Goal: Task Accomplishment & Management: Complete application form

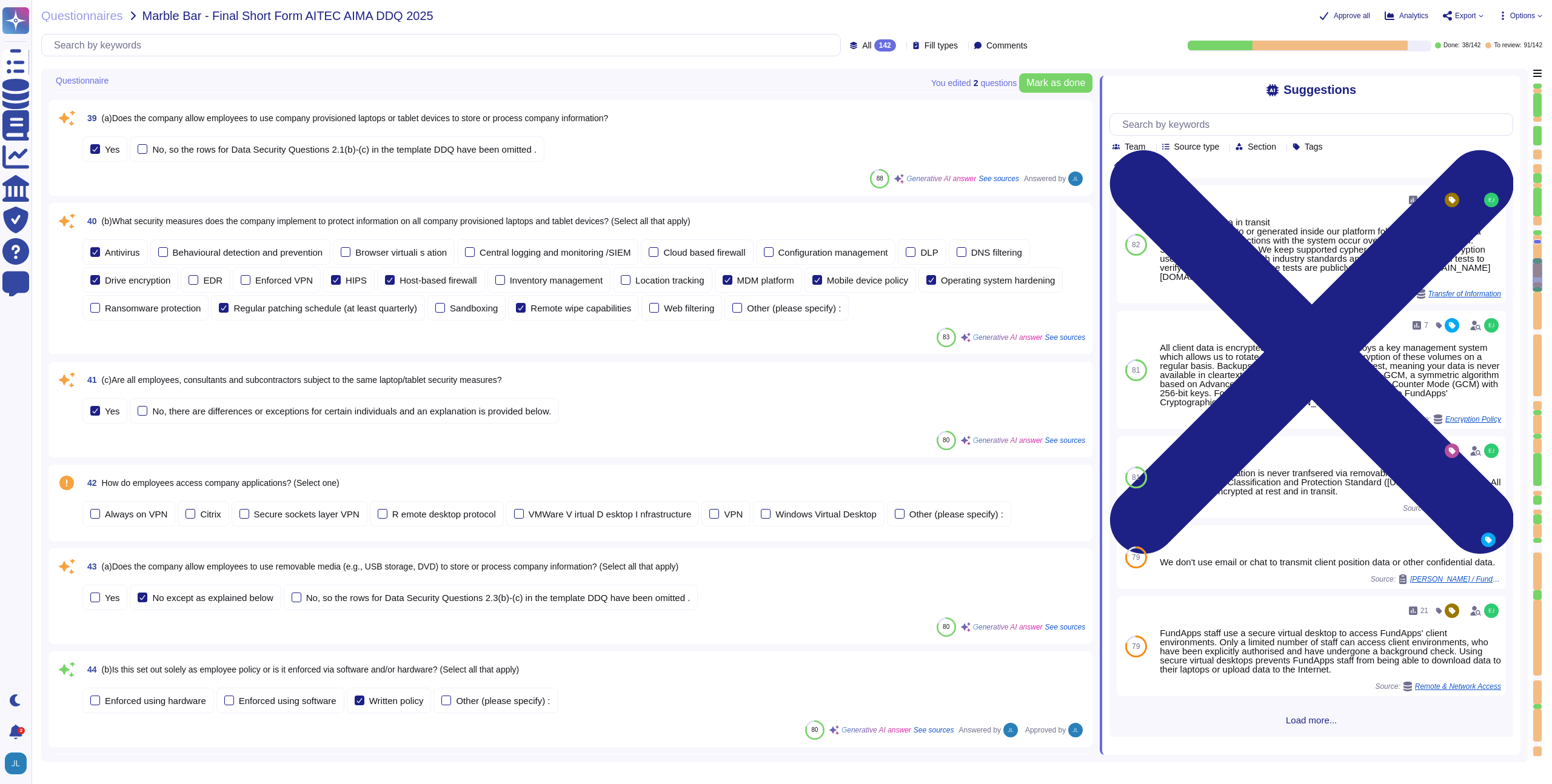
scroll to position [4065, 0]
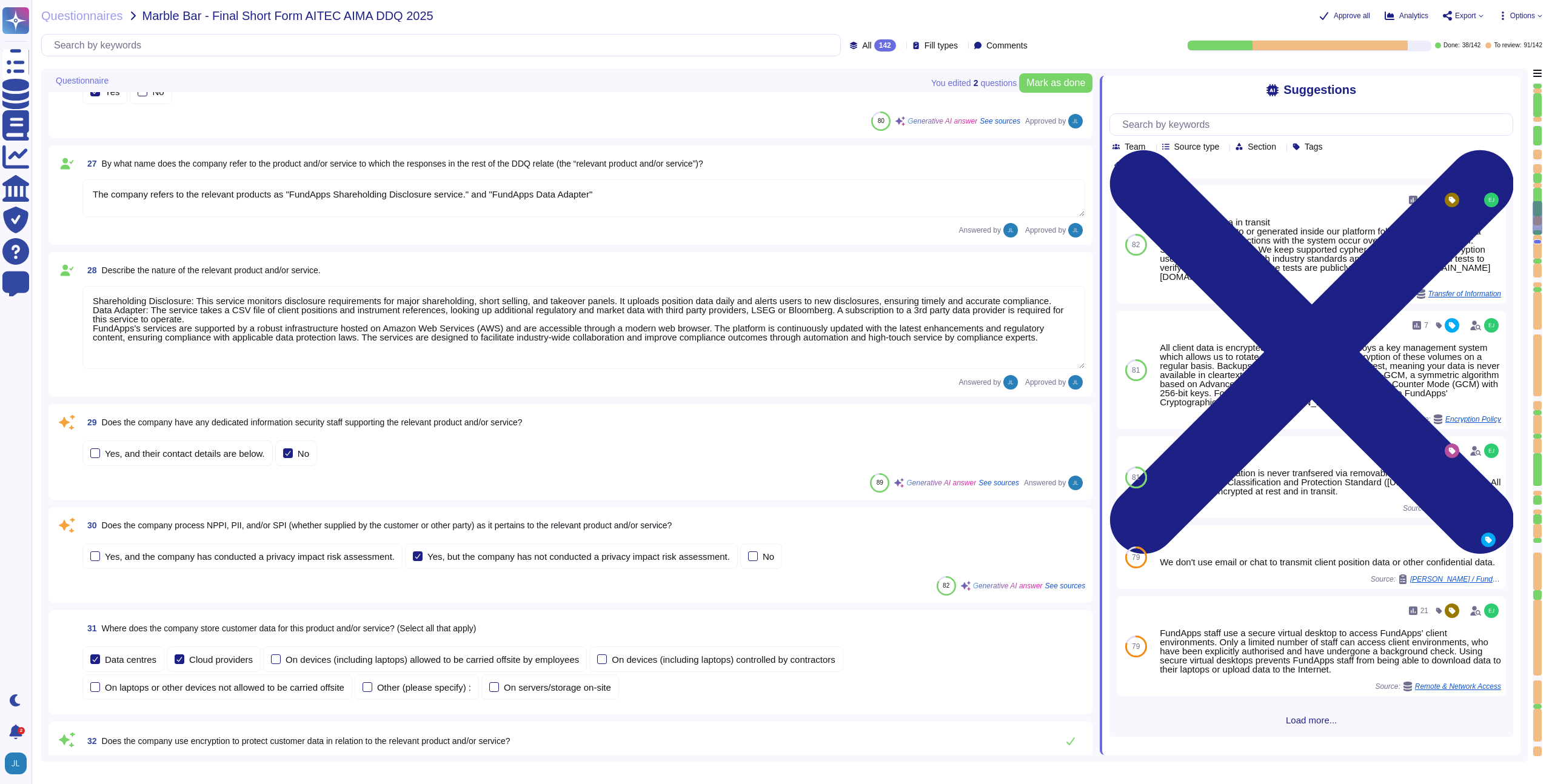
type textarea "The company refers to the relevant products as "FundApps Shareholding Disclosur…"
type textarea "Shareholding Disclosure: This service monitors disclosure requirements for majo…"
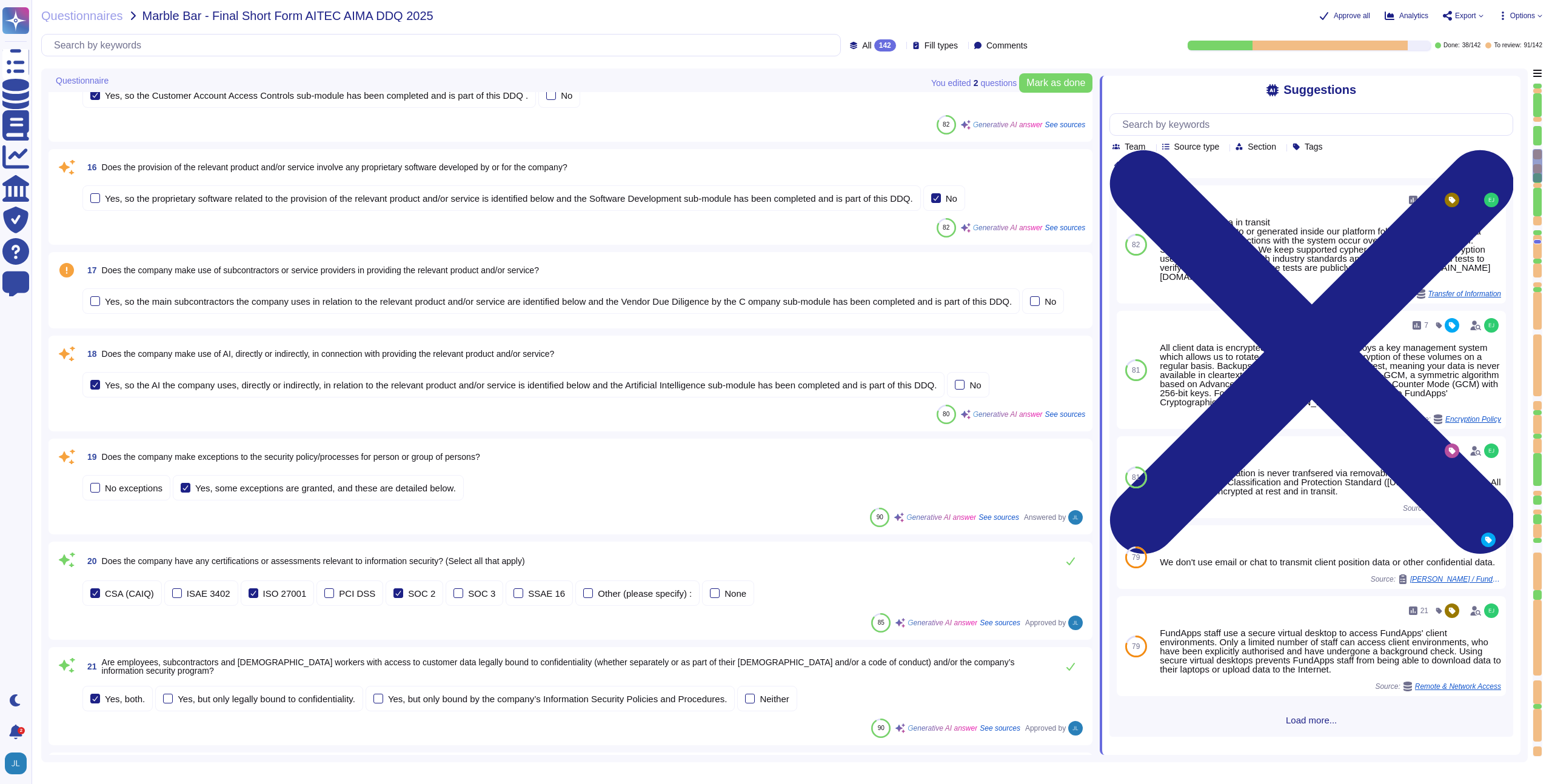
scroll to position [1288, 0]
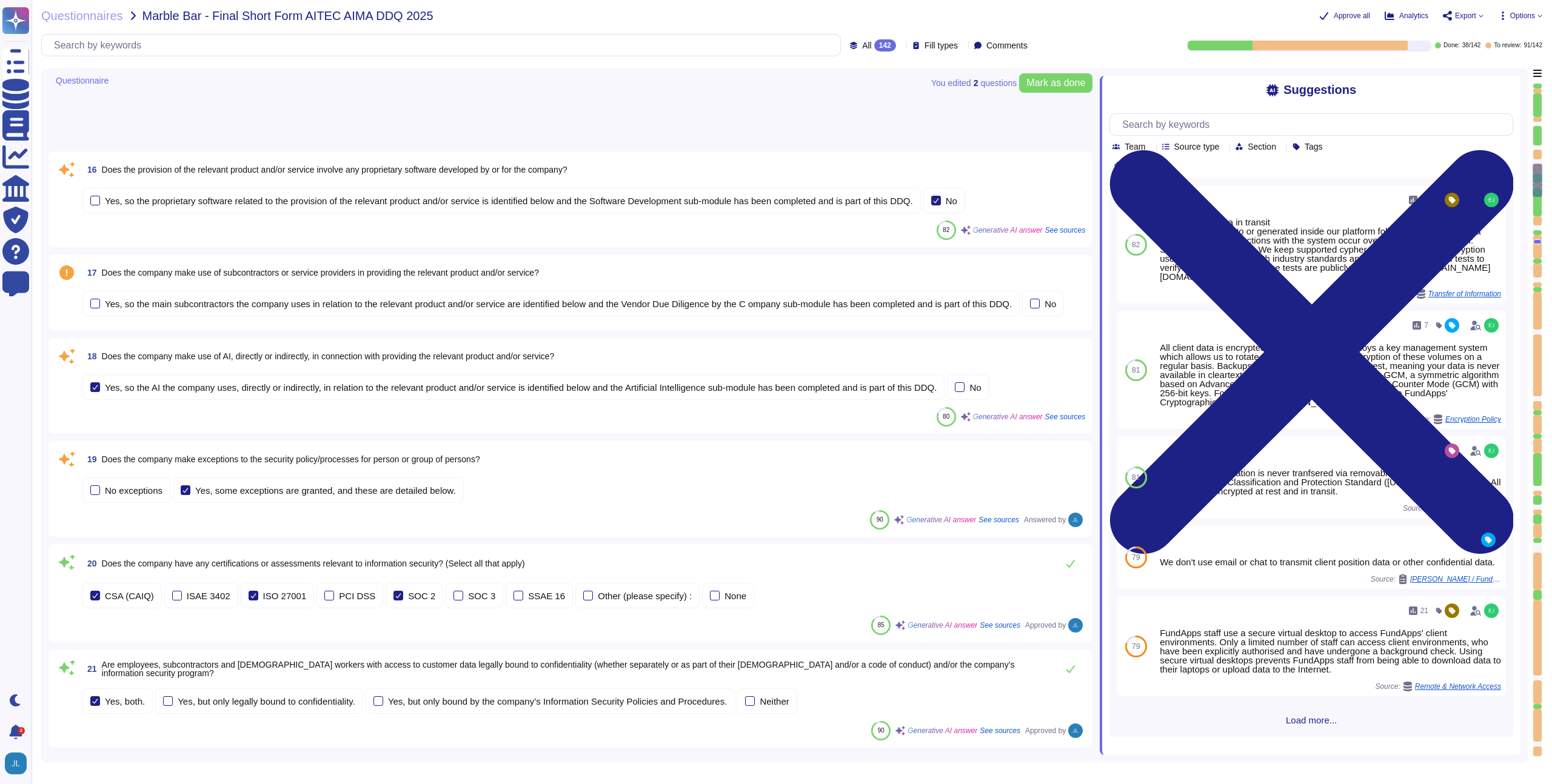
type textarea "The company refers to the relevant products as "FundApps Shareholding Disclosur…"
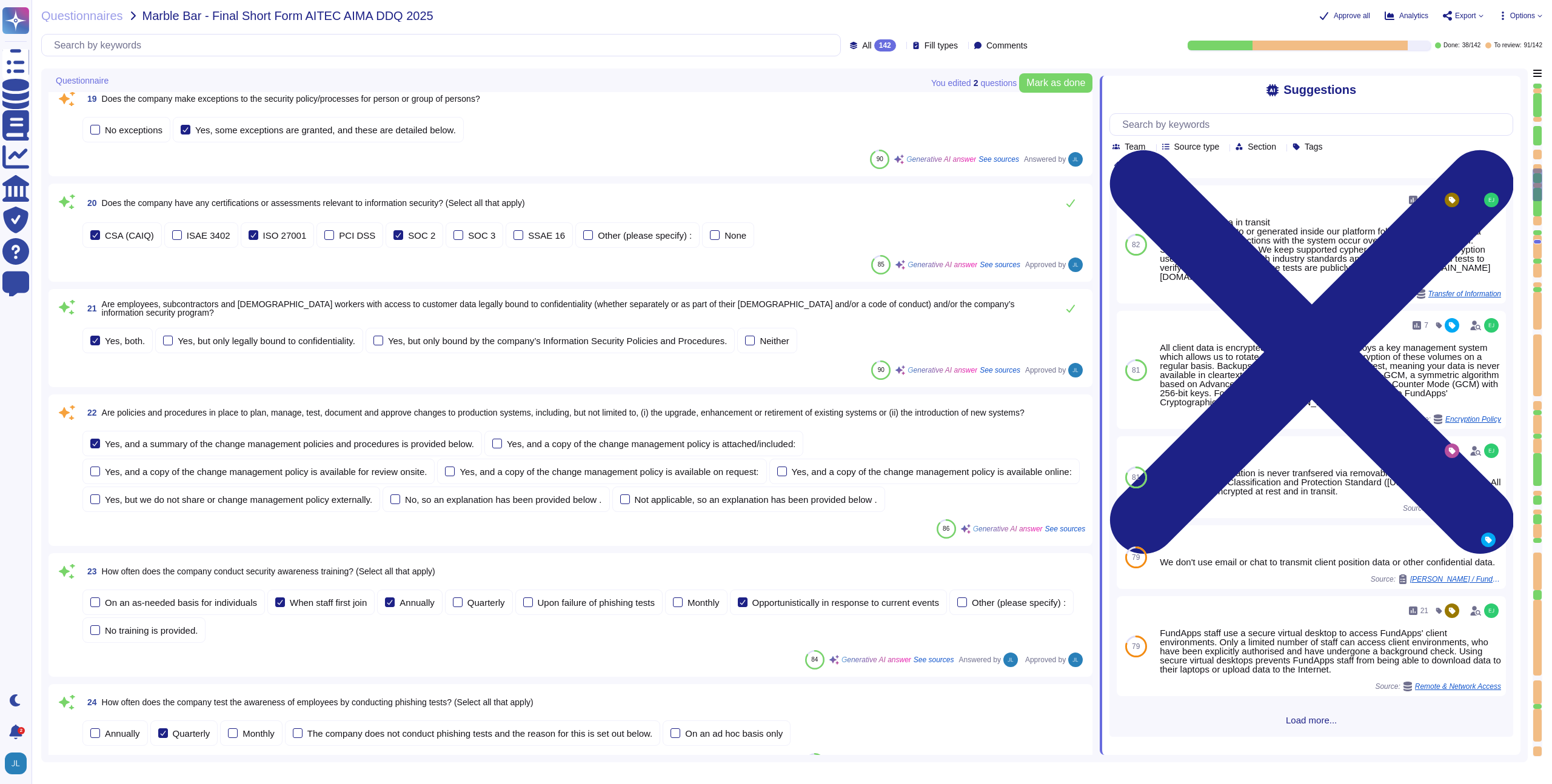
type textarea "Shareholding Disclosure: This service monitors disclosure requirements for majo…"
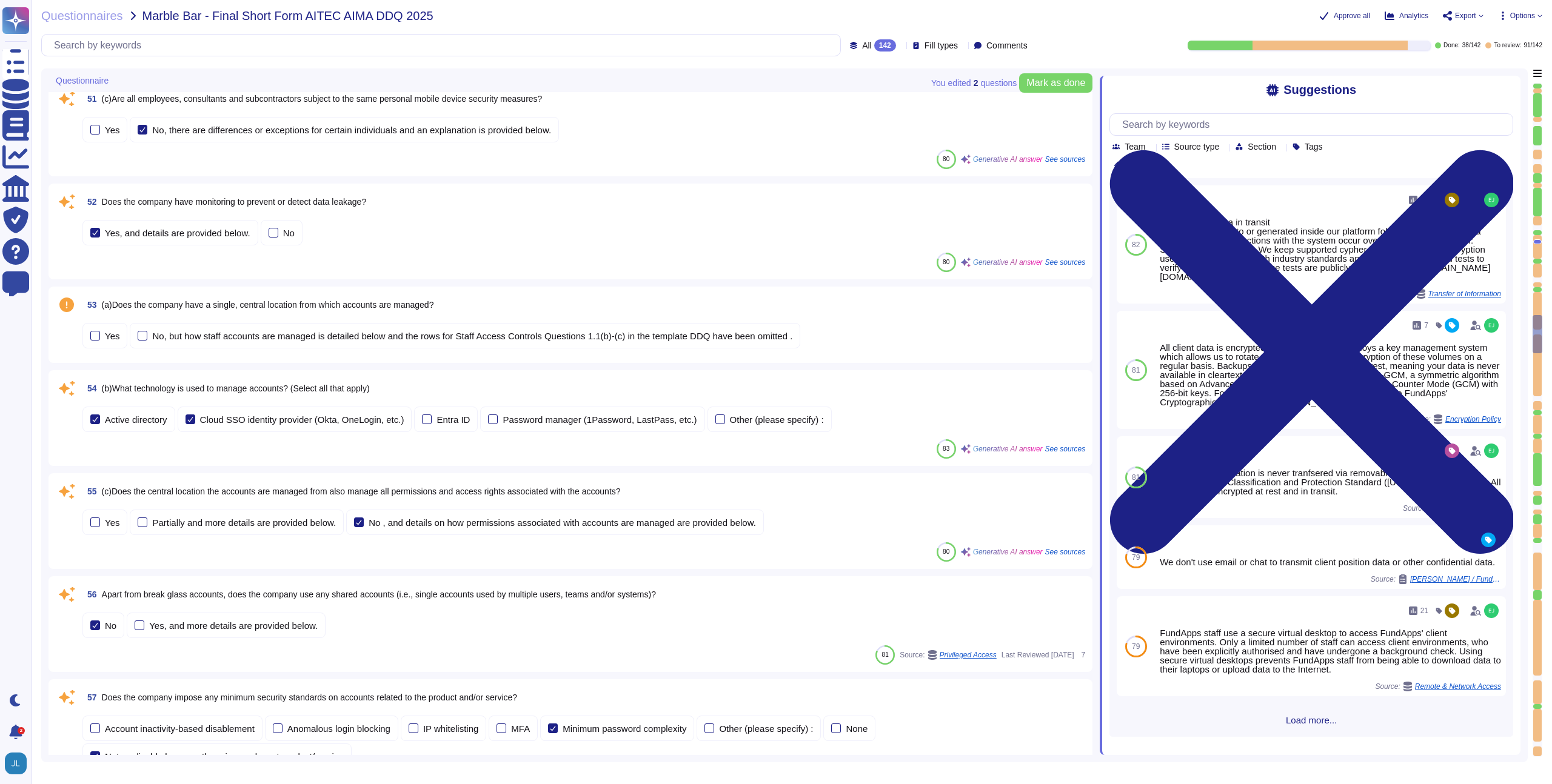
scroll to position [5455, 0]
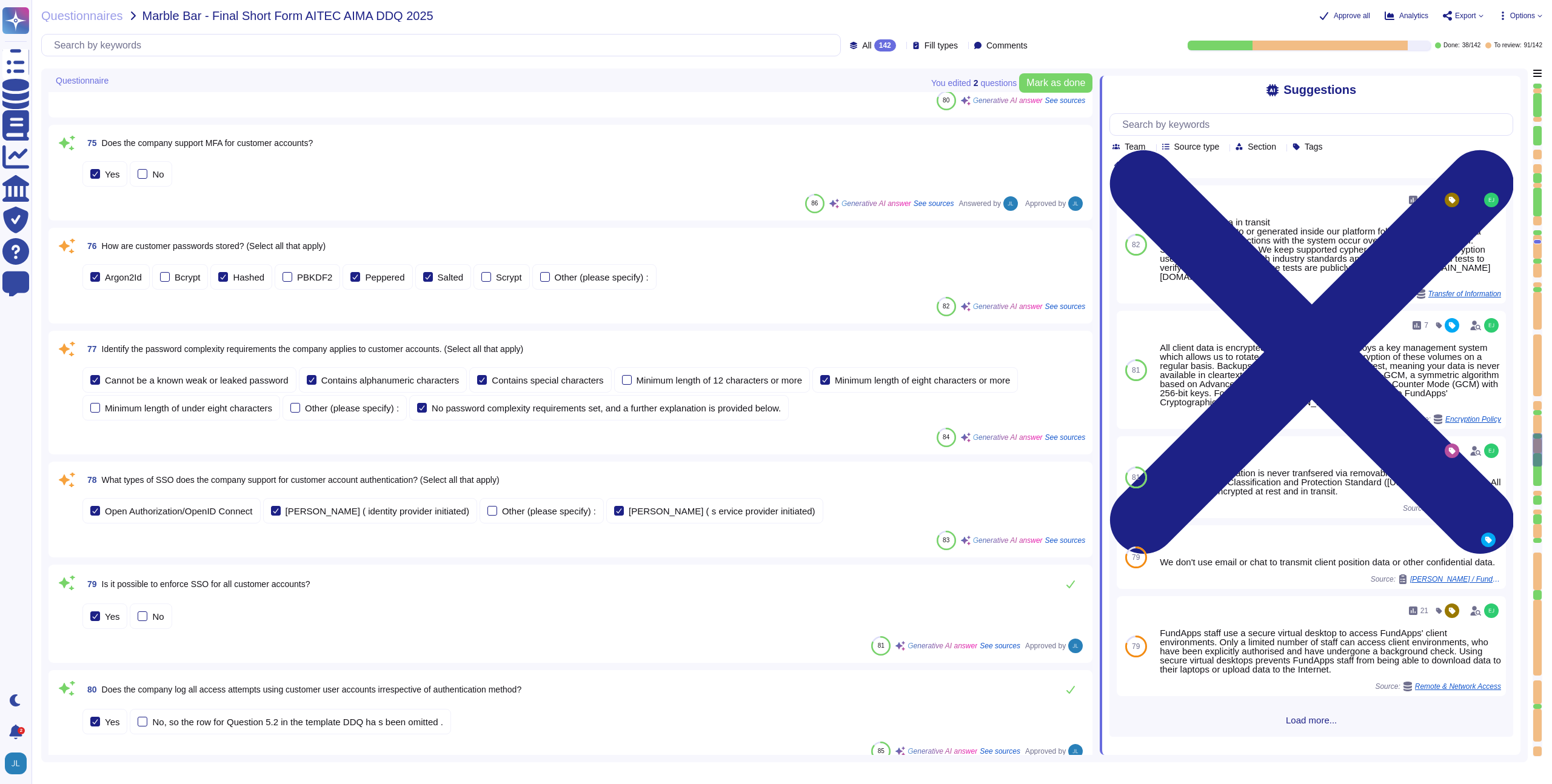
type textarea "Our latest penetration test report can be found on our trust portal here: https…"
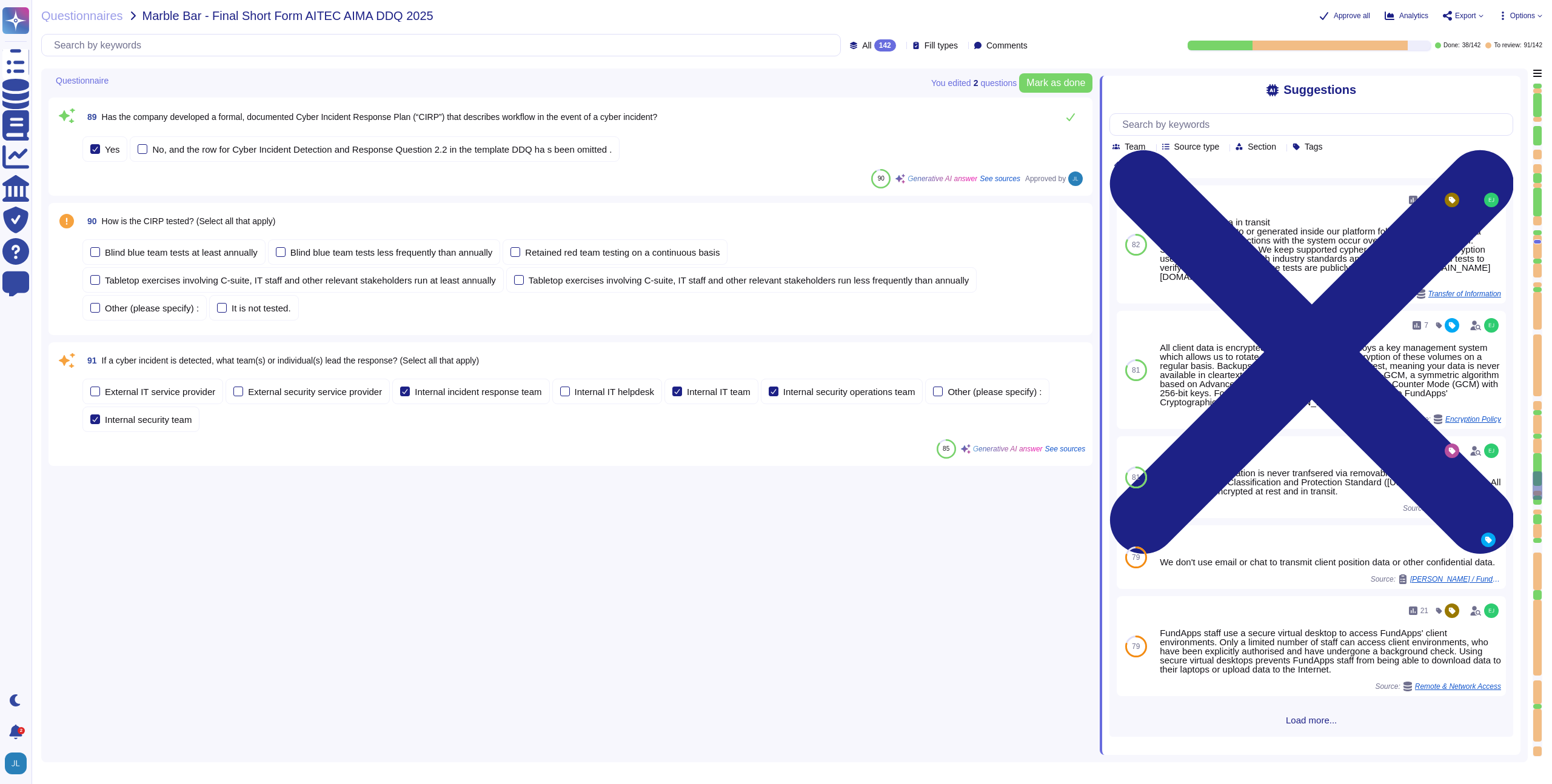
type textarea "Our latest penetration test report can be found on our trust portal here: https…"
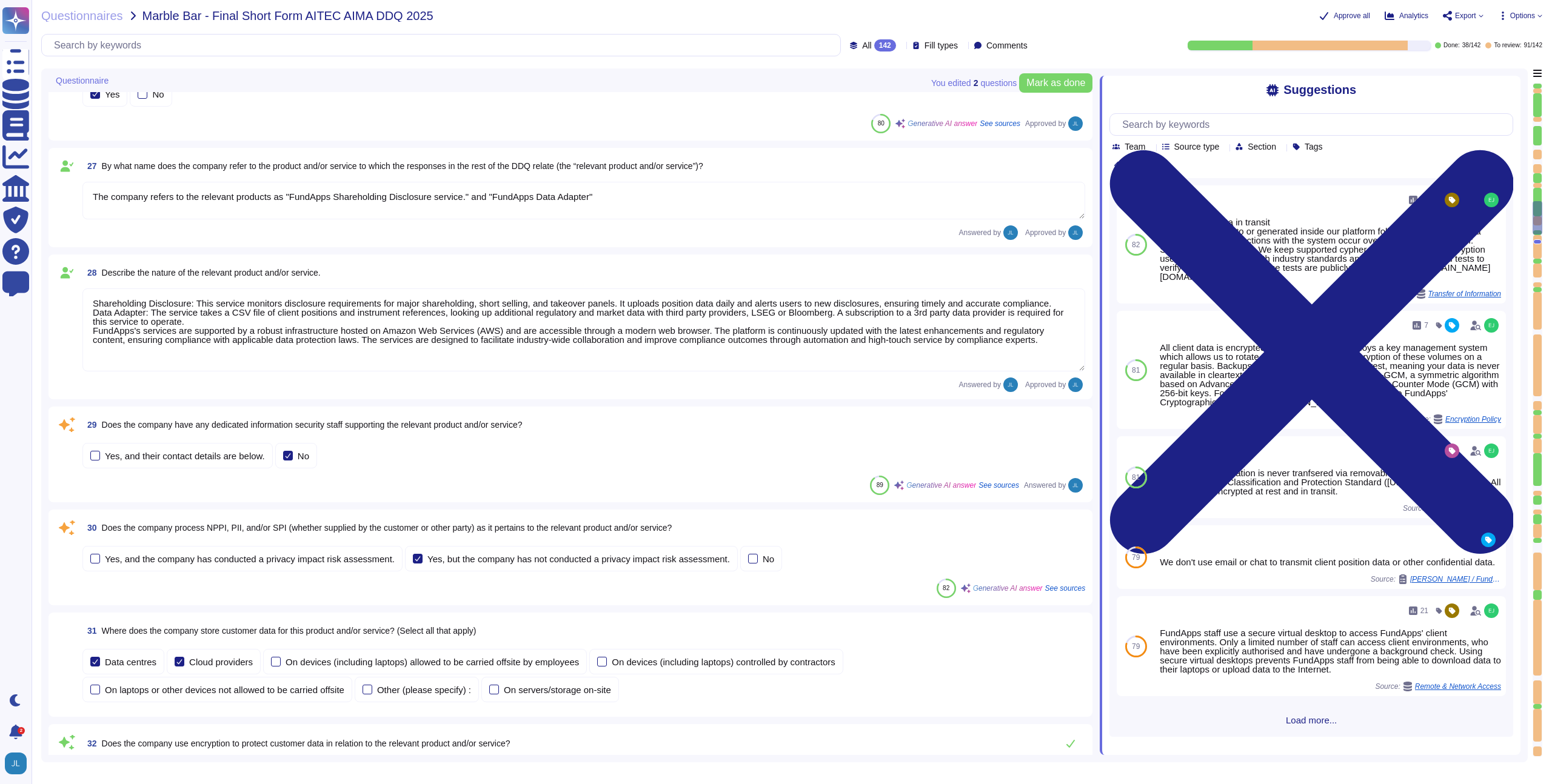
type textarea "The company refers to the relevant products as "FundApps Shareholding Disclosur…"
type textarea "Shareholding Disclosure: This service monitors disclosure requirements for majo…"
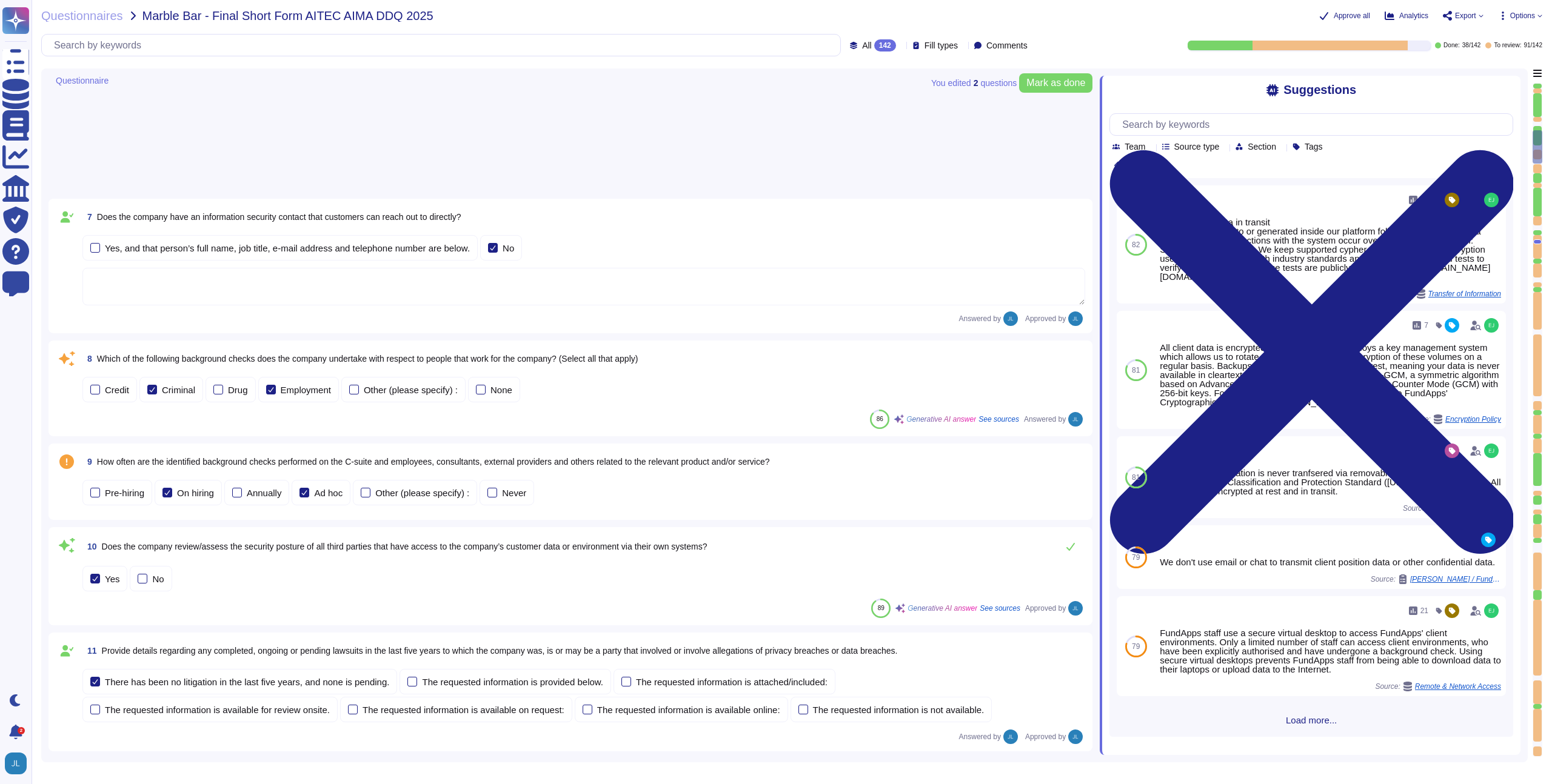
scroll to position [298, 0]
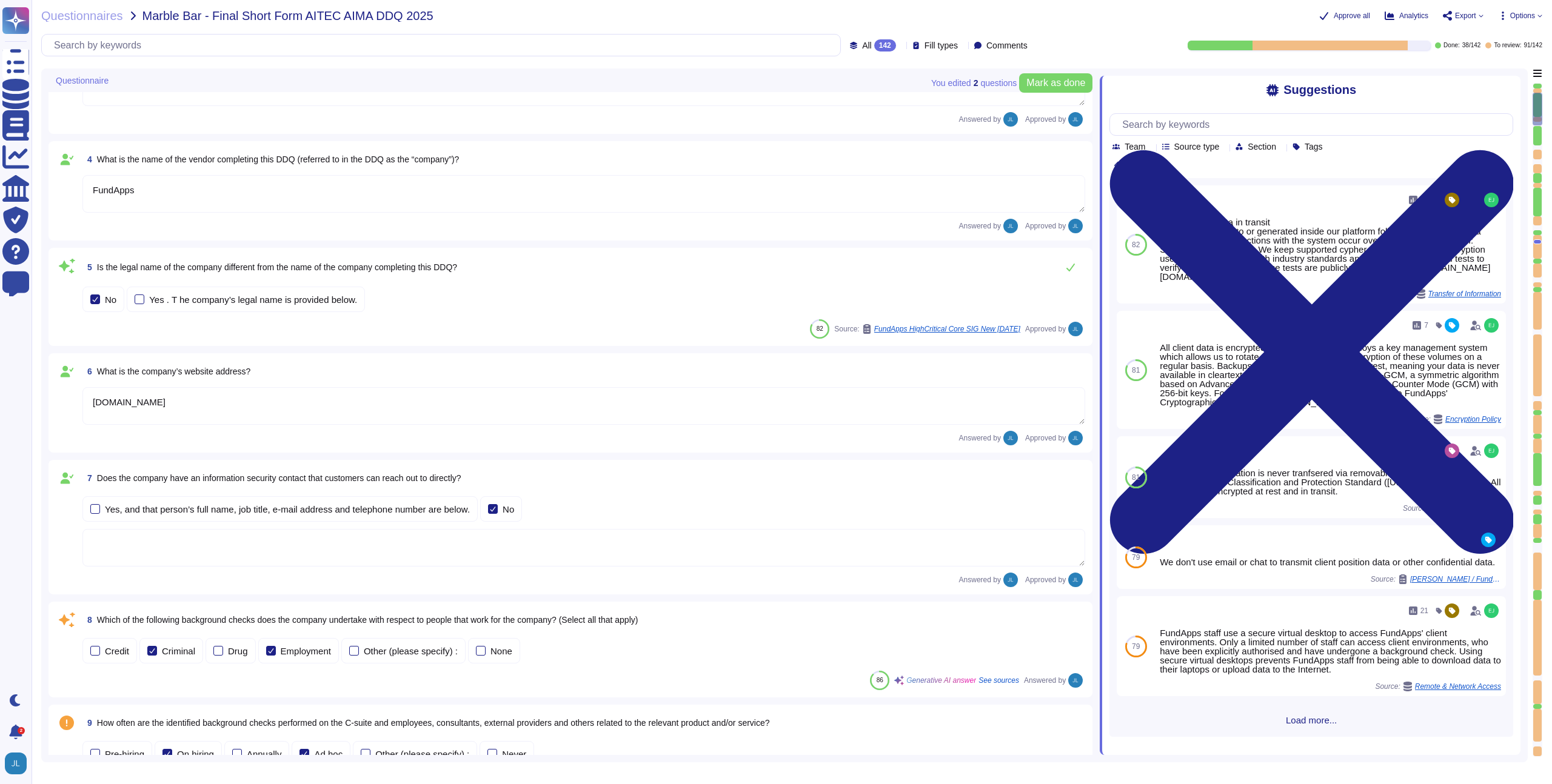
type textarea "FundApps"
type textarea "04/09/2025"
type textarea "FundApps Security Team <security@fundapps.co>"
type textarea "FundApps"
type textarea "www.fundapps.co"
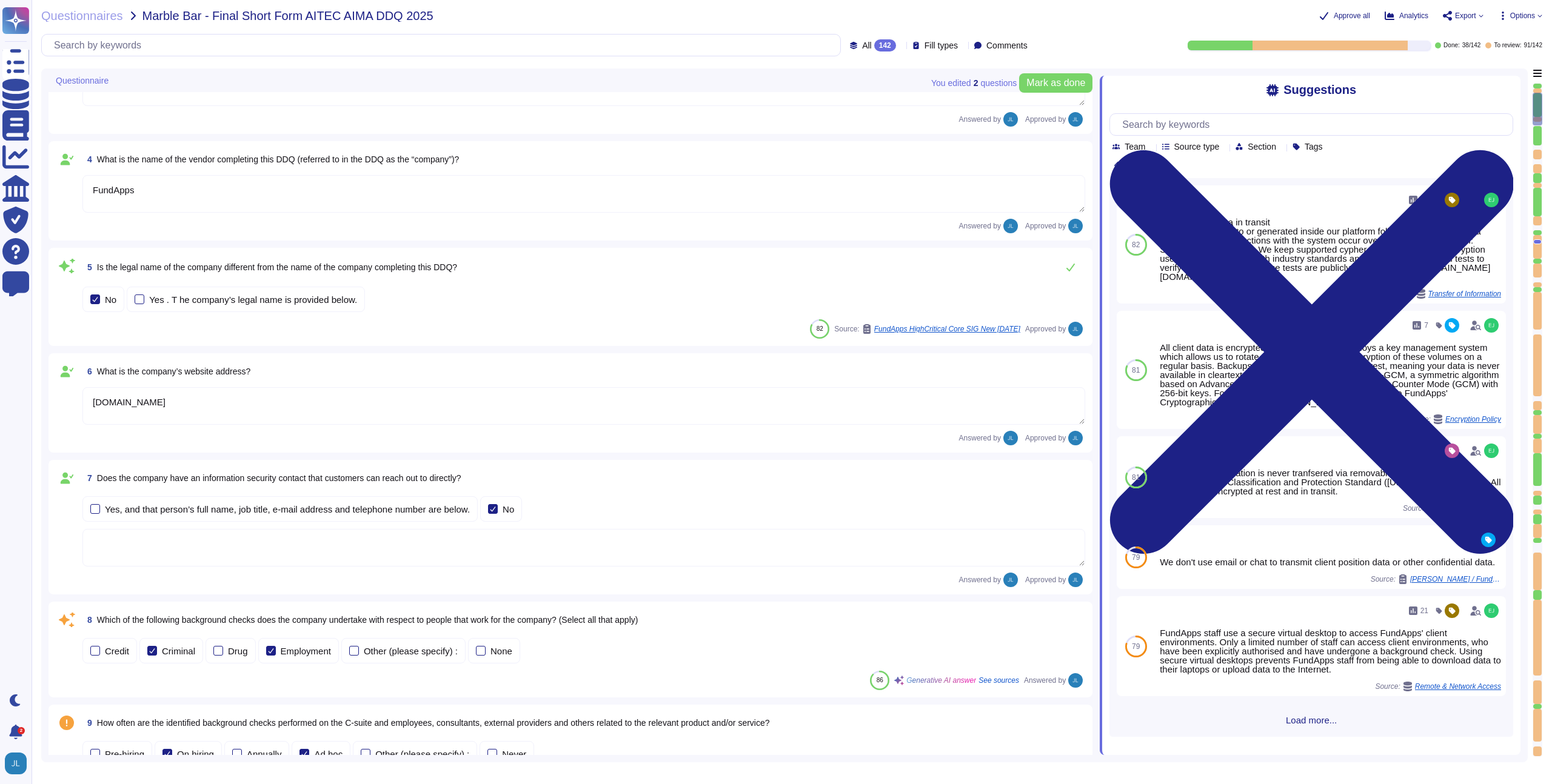
scroll to position [0, 0]
